Goal: Information Seeking & Learning: Learn about a topic

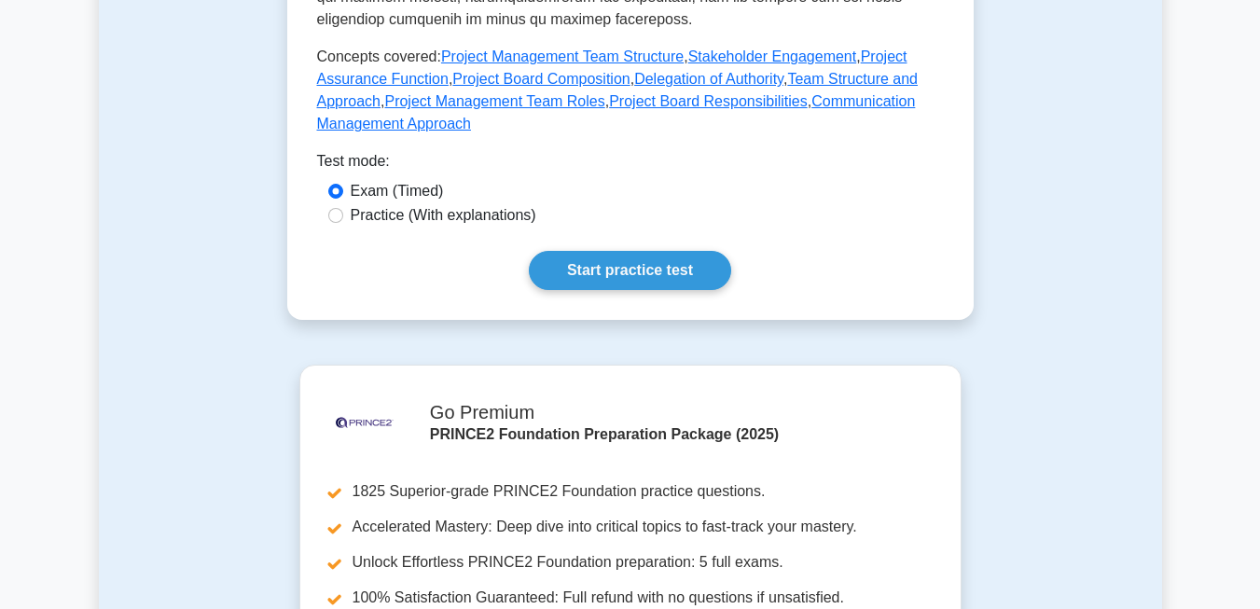
scroll to position [979, 0]
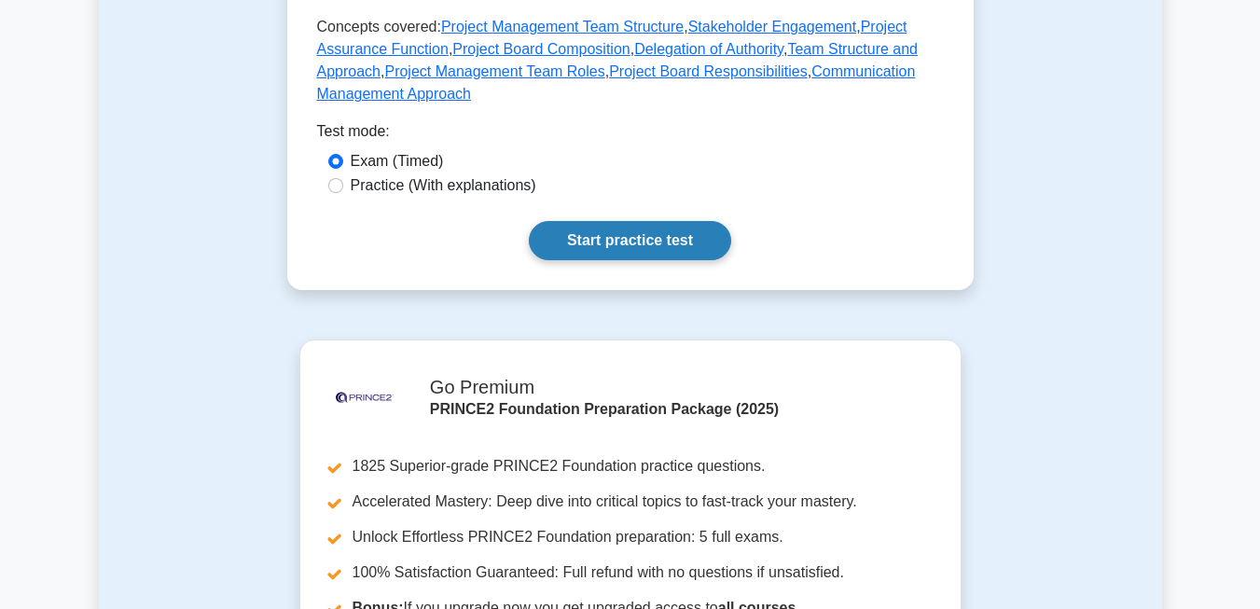
click at [626, 221] on link "Start practice test" at bounding box center [630, 240] width 202 height 39
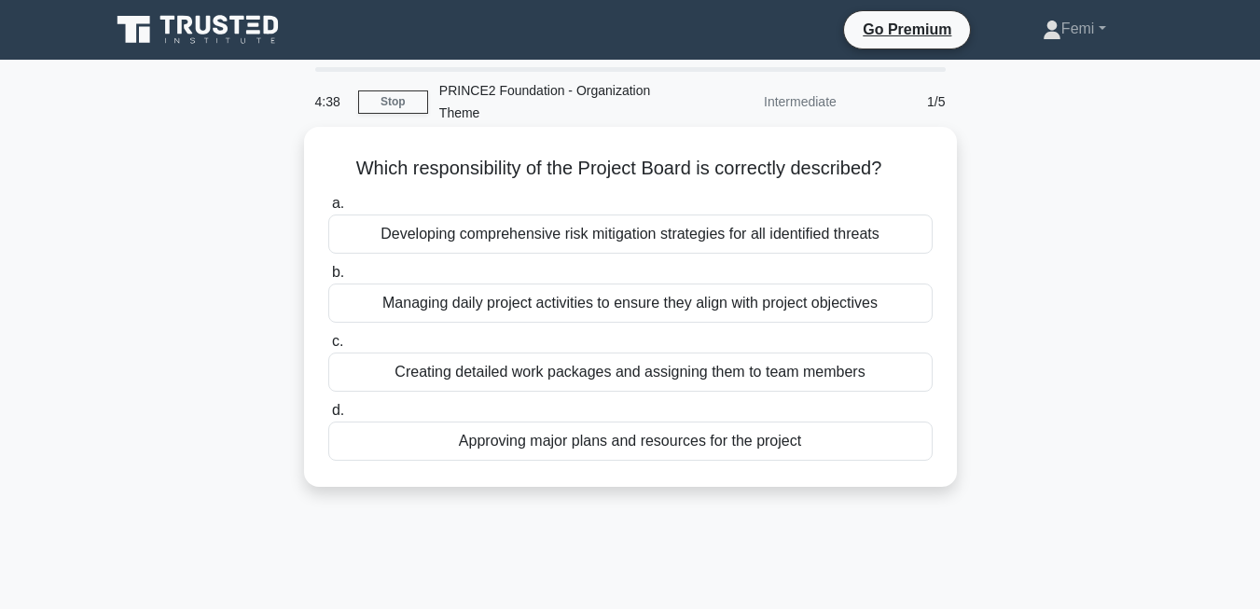
click at [710, 442] on div "Approving major plans and resources for the project" at bounding box center [630, 440] width 604 height 39
click at [328, 417] on input "d. Approving major plans and resources for the project" at bounding box center [328, 411] width 0 height 12
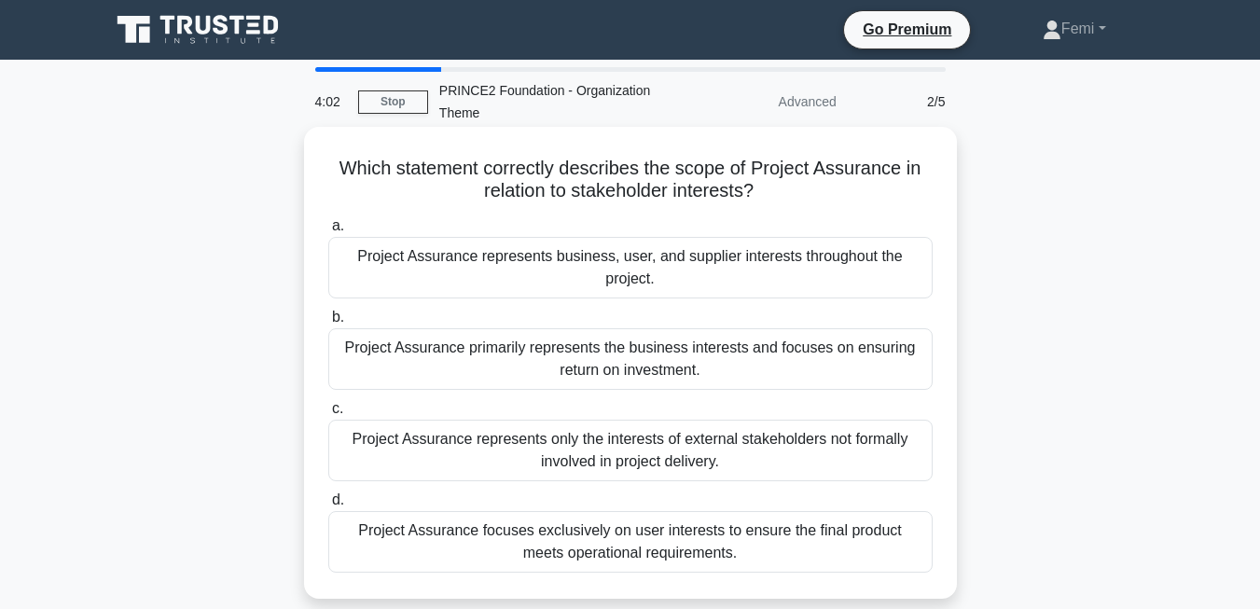
click at [728, 367] on div "Project Assurance primarily represents the business interests and focuses on en…" at bounding box center [630, 359] width 604 height 62
click at [328, 324] on input "b. Project Assurance primarily represents the business interests and focuses on…" at bounding box center [328, 317] width 0 height 12
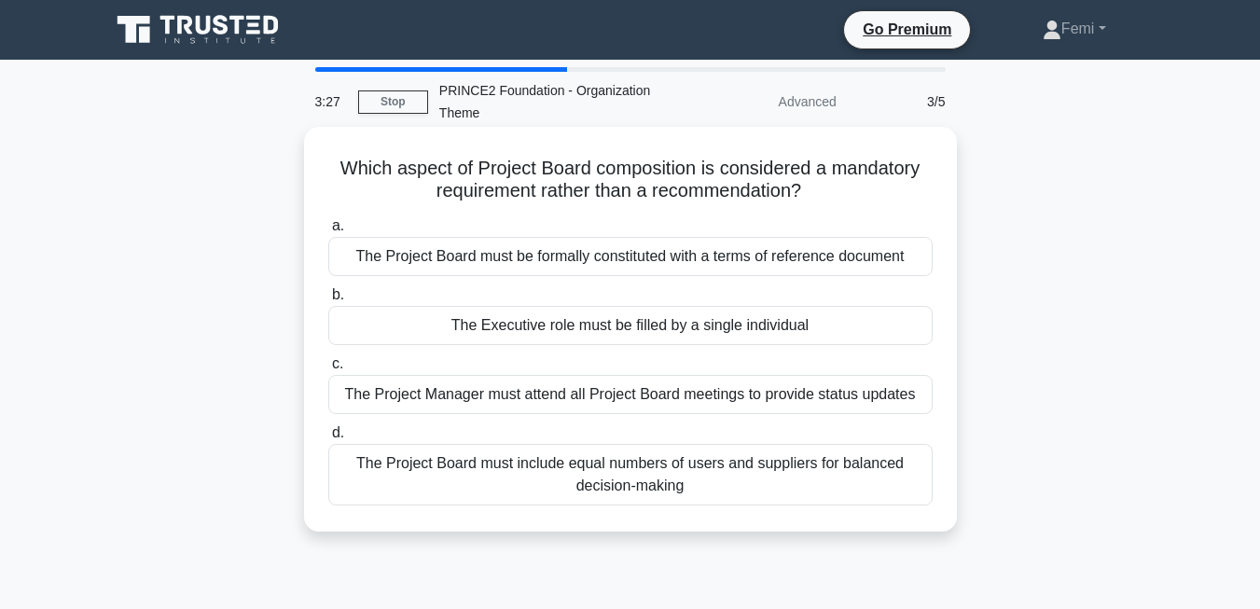
click at [647, 250] on div "The Project Board must be formally constituted with a terms of reference docume…" at bounding box center [630, 256] width 604 height 39
click at [328, 232] on input "a. The Project Board must be formally constituted with a terms of reference doc…" at bounding box center [328, 226] width 0 height 12
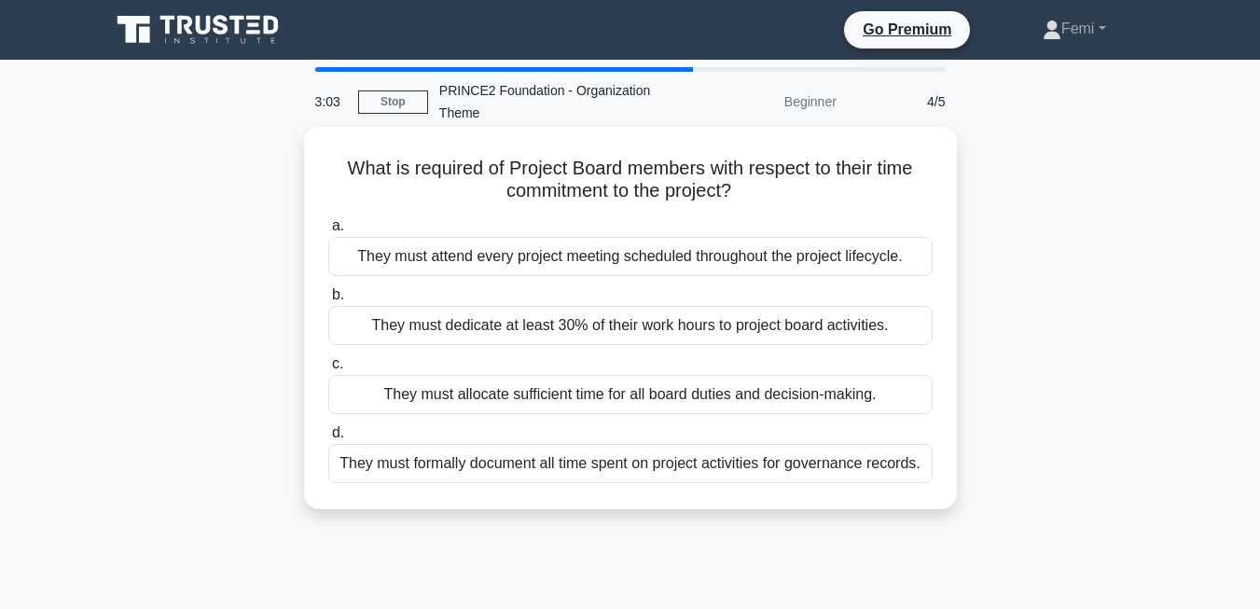
click at [716, 398] on div "They must allocate sufficient time for all board duties and decision-making." at bounding box center [630, 394] width 604 height 39
click at [328, 370] on input "c. They must allocate sufficient time for all board duties and decision-making." at bounding box center [328, 364] width 0 height 12
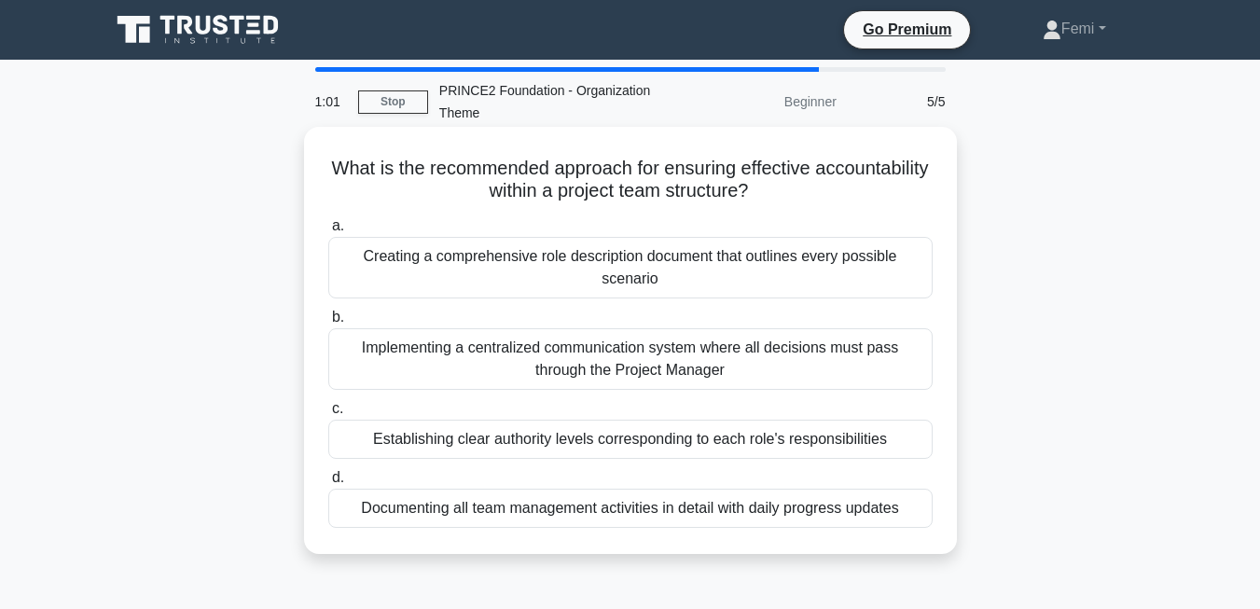
click at [693, 448] on div "Establishing clear authority levels corresponding to each role's responsibiliti…" at bounding box center [630, 439] width 604 height 39
click at [328, 415] on input "c. Establishing clear authority levels corresponding to each role's responsibil…" at bounding box center [328, 409] width 0 height 12
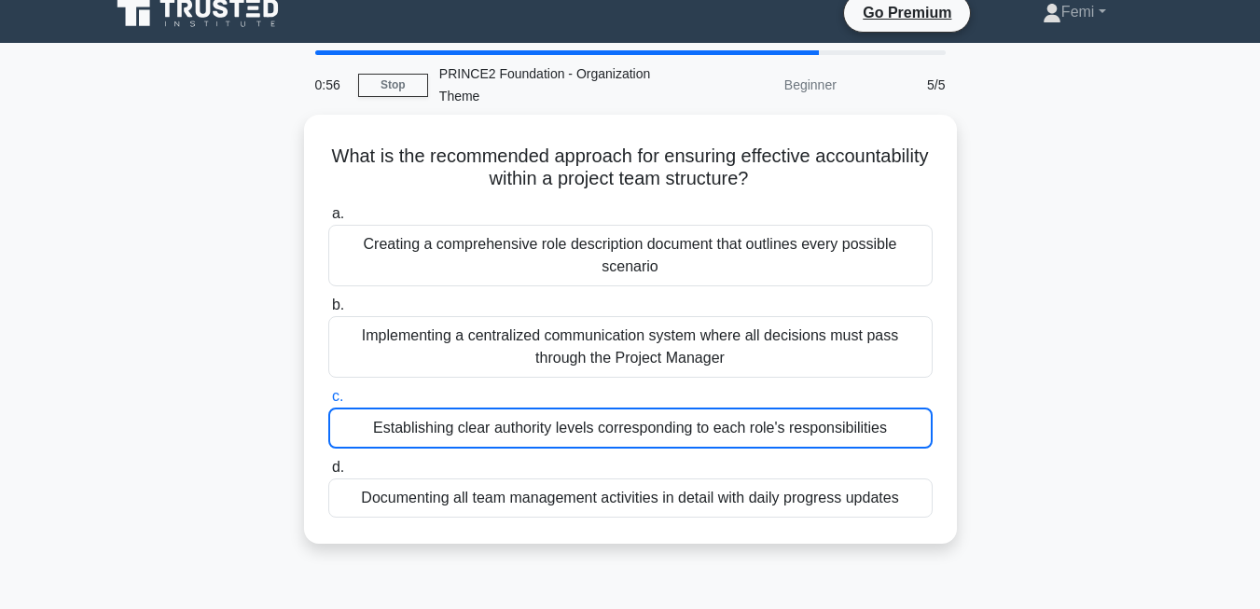
scroll to position [15, 0]
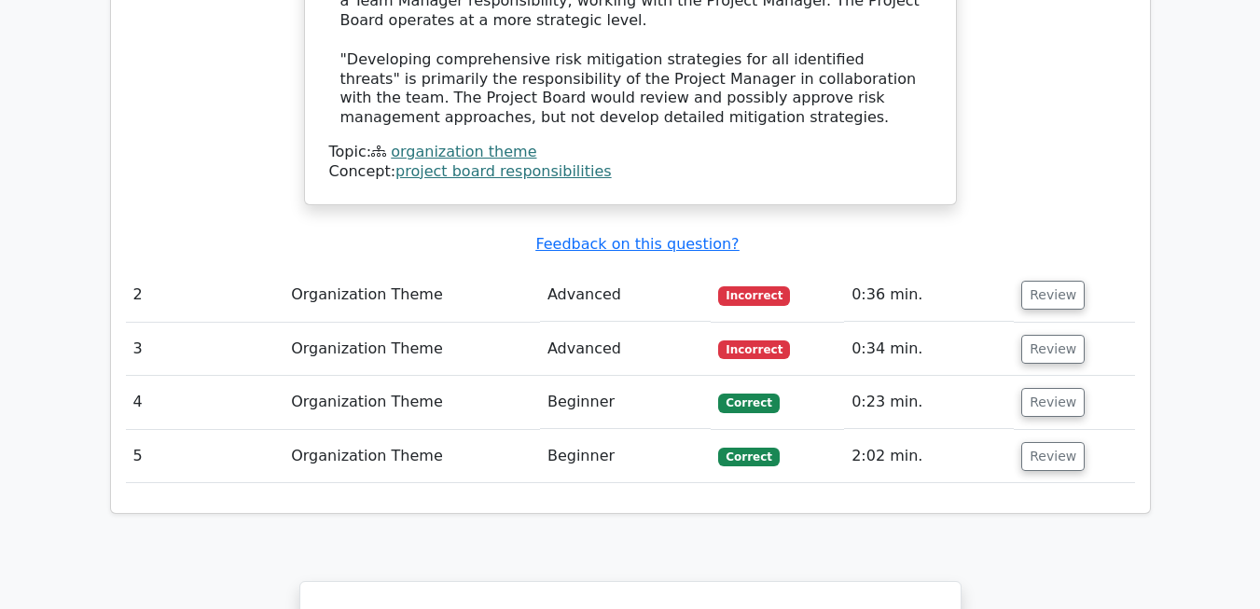
scroll to position [2230, 0]
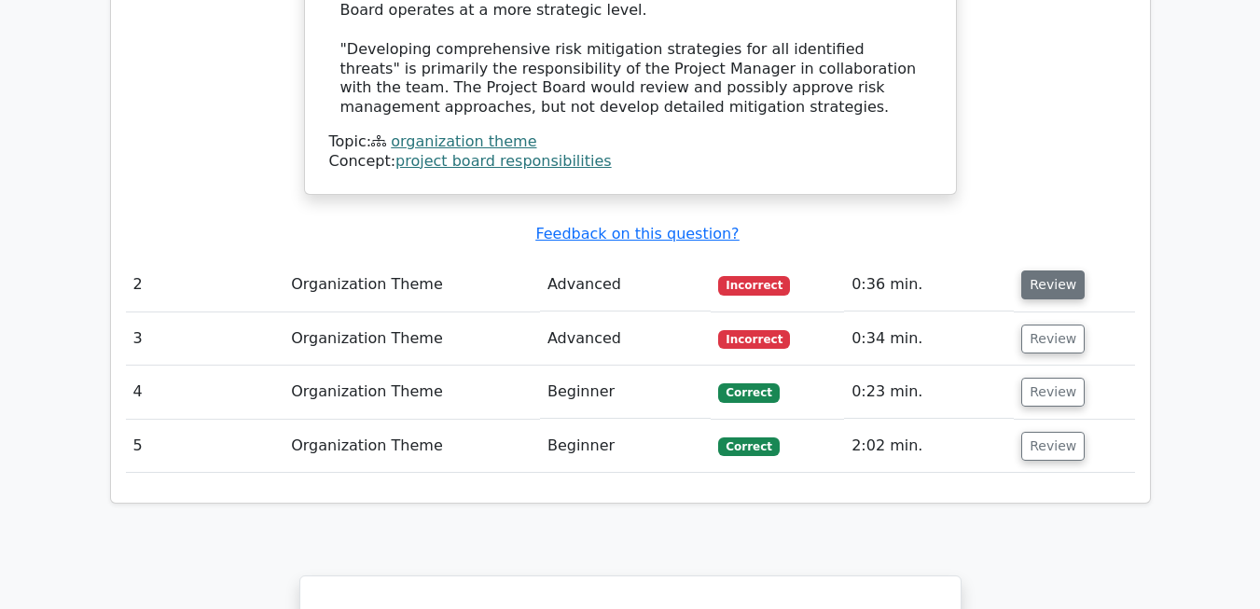
click at [1040, 270] on button "Review" at bounding box center [1052, 284] width 63 height 29
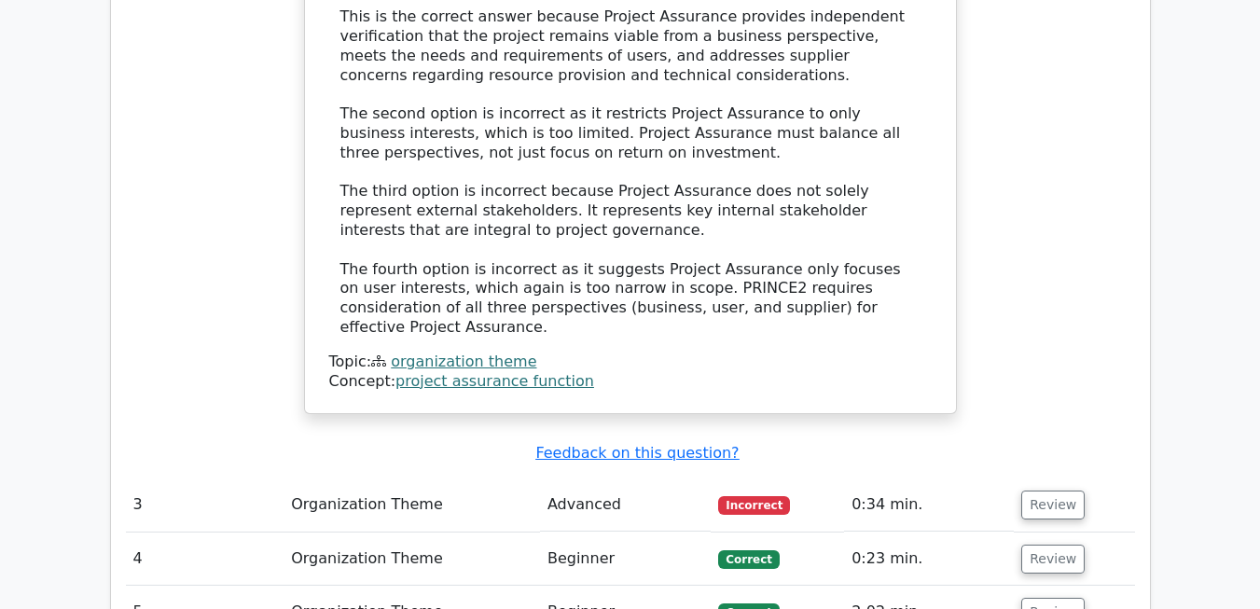
scroll to position [3134, 0]
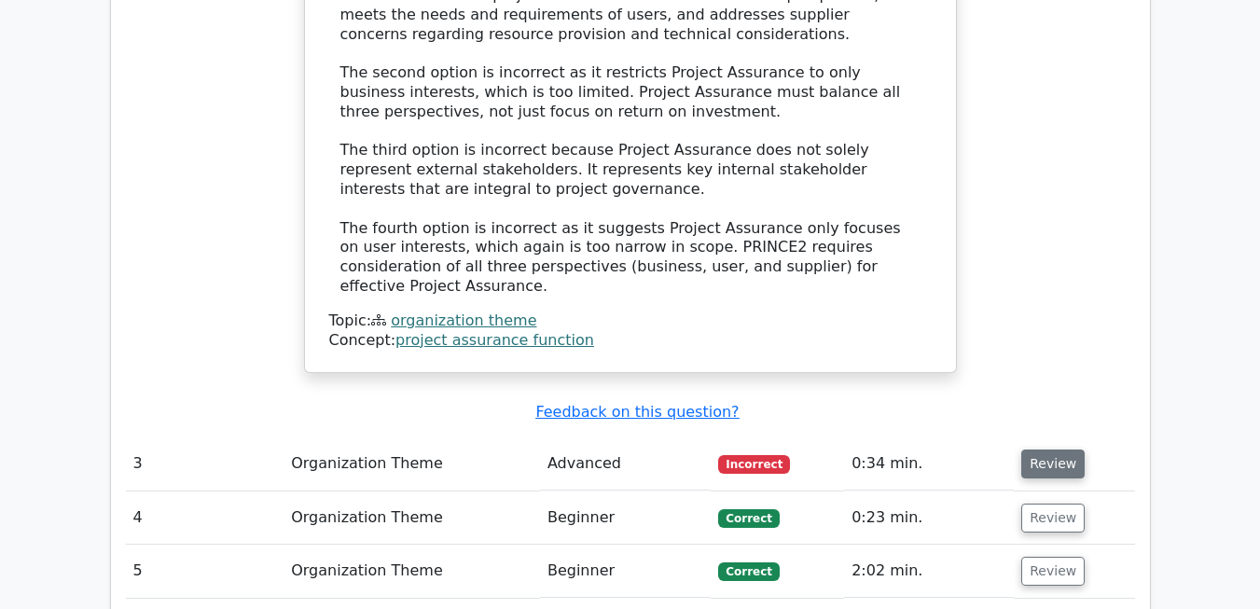
click at [1045, 449] on button "Review" at bounding box center [1052, 463] width 63 height 29
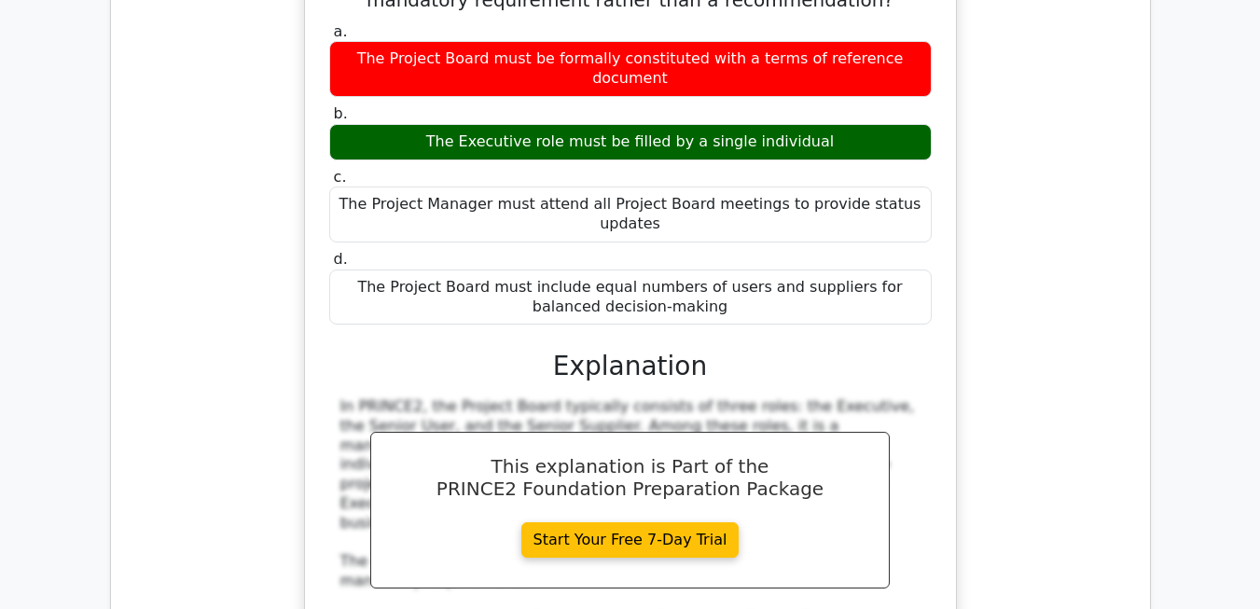
scroll to position [3846, 0]
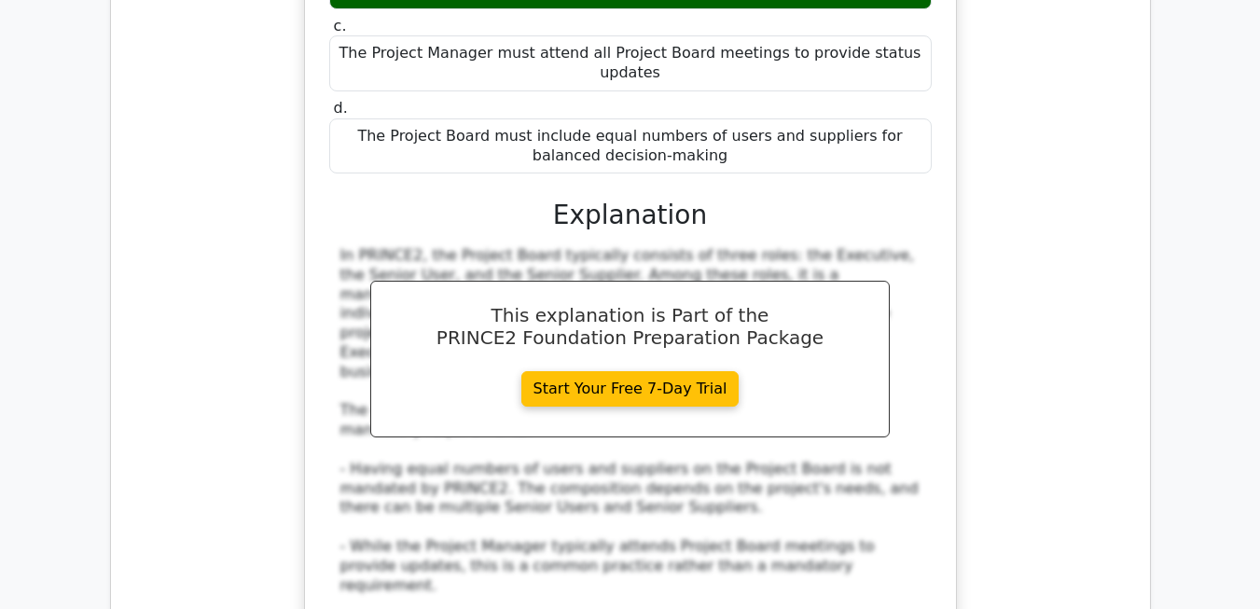
drag, startPoint x: 1240, startPoint y: 475, endPoint x: 1239, endPoint y: 484, distance: 9.4
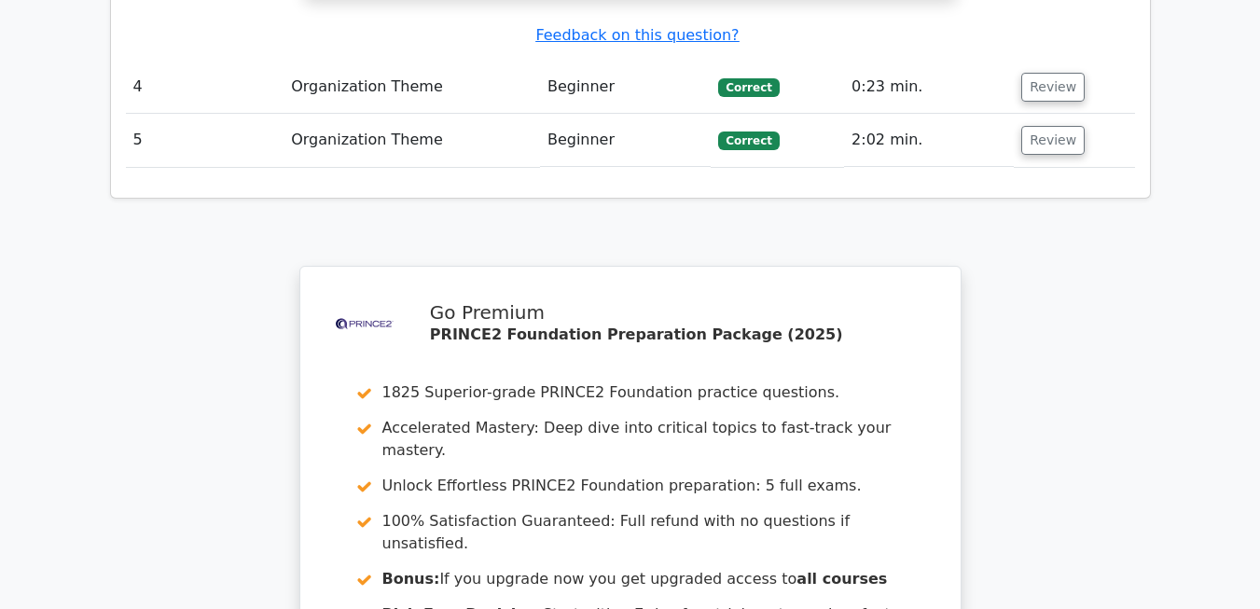
scroll to position [4628, 0]
